Goal: Transaction & Acquisition: Register for event/course

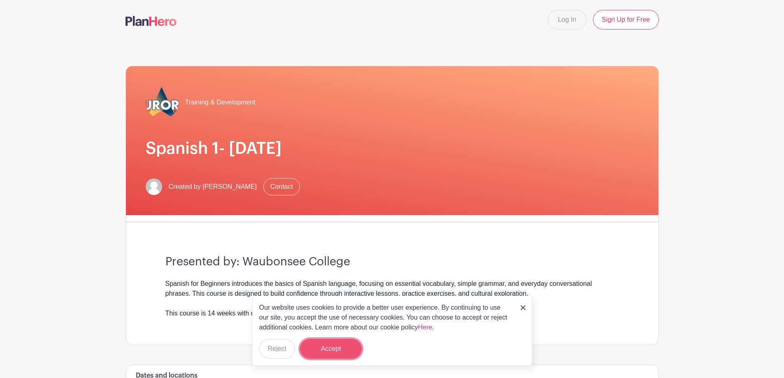
click at [331, 348] on button "Accept" at bounding box center [331, 349] width 62 height 20
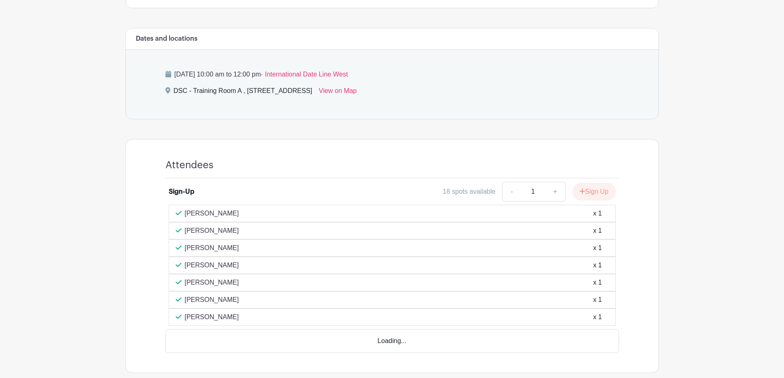
scroll to position [360, 0]
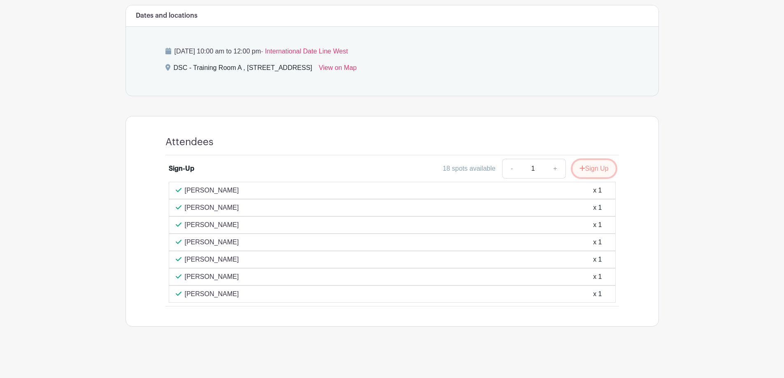
click at [592, 170] on button "Sign Up" at bounding box center [594, 168] width 43 height 17
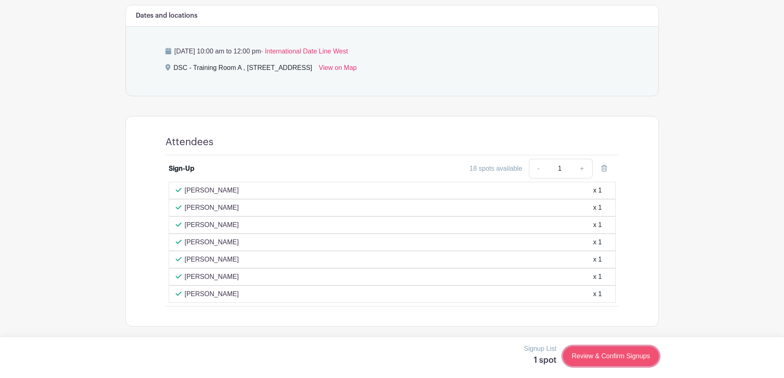
click at [616, 349] on link "Review & Confirm Signups" at bounding box center [610, 357] width 95 height 20
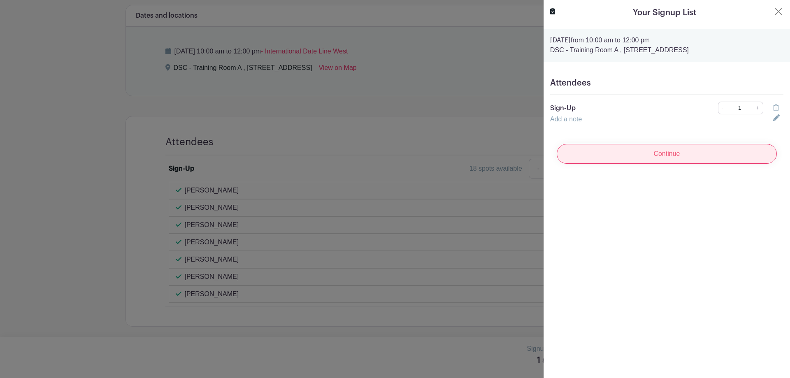
click at [675, 156] on input "Continue" at bounding box center [667, 154] width 220 height 20
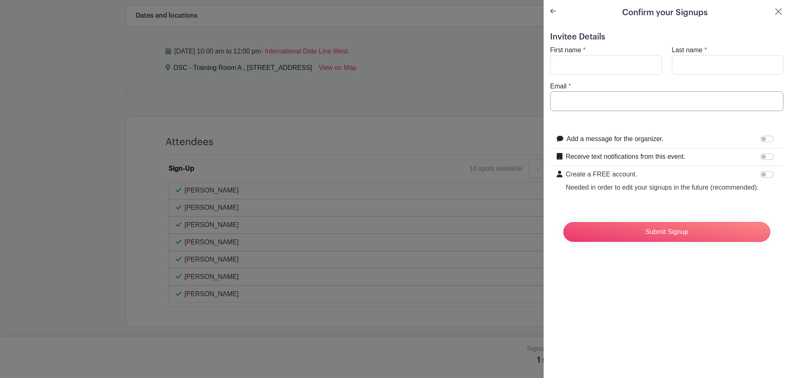
type input "[EMAIL_ADDRESS][DOMAIN_NAME]"
click at [565, 71] on input "First name" at bounding box center [606, 65] width 112 height 20
type input "[PERSON_NAME]"
click at [698, 68] on input "Last name" at bounding box center [728, 65] width 112 height 20
type input "[PERSON_NAME]"
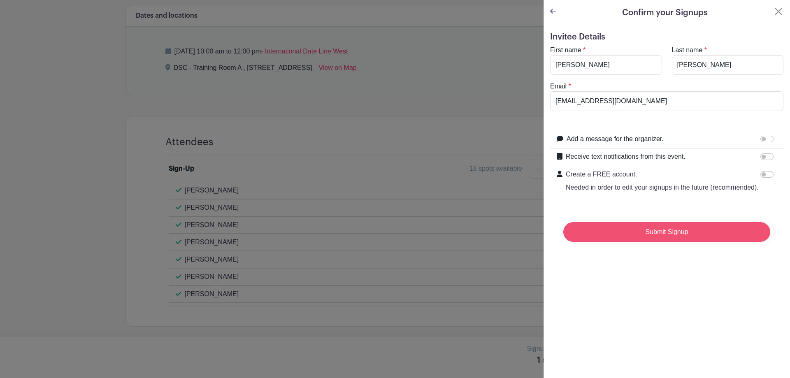
click at [677, 242] on input "Submit Signup" at bounding box center [666, 232] width 207 height 20
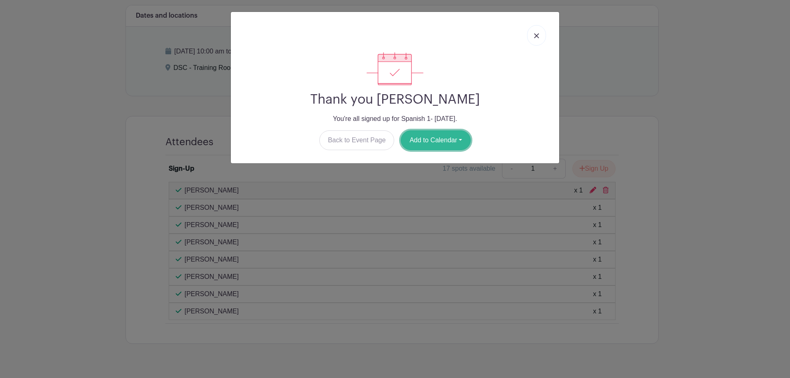
click at [434, 140] on button "Add to Calendar" at bounding box center [436, 140] width 70 height 20
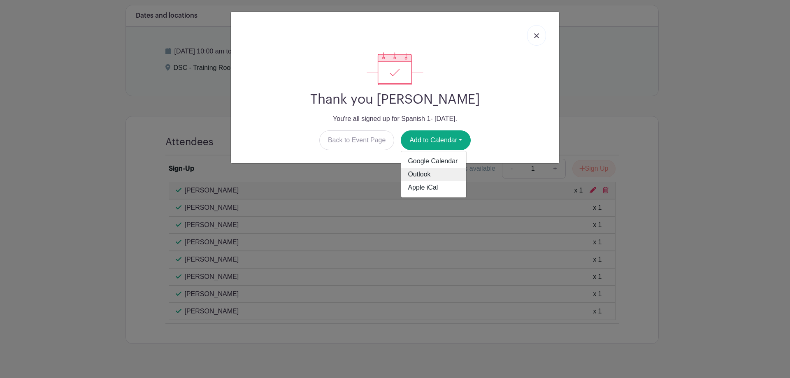
click at [427, 172] on link "Outlook" at bounding box center [433, 174] width 65 height 13
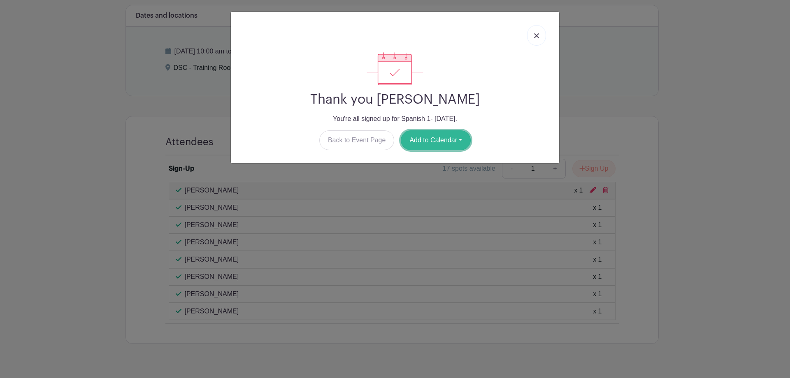
click at [426, 137] on button "Add to Calendar" at bounding box center [436, 140] width 70 height 20
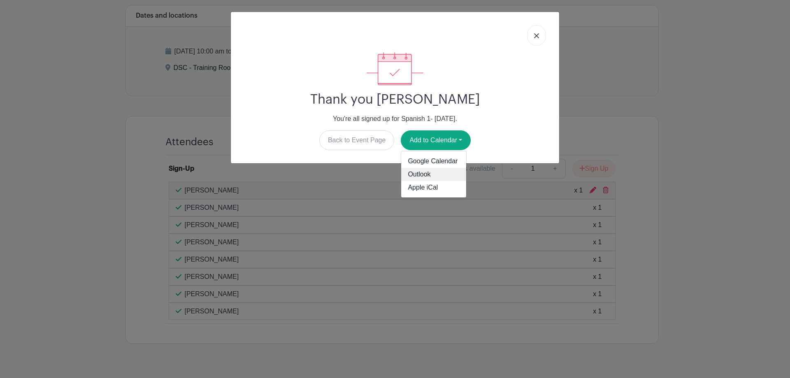
click at [428, 172] on link "Outlook" at bounding box center [433, 174] width 65 height 13
click at [537, 35] on img at bounding box center [536, 35] width 5 height 5
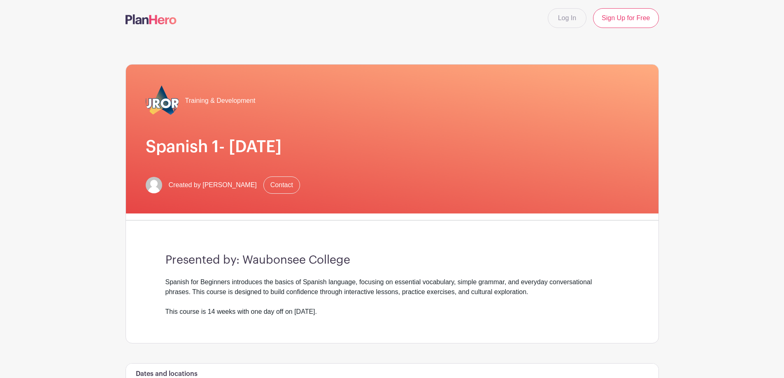
scroll to position [0, 0]
